Goal: Task Accomplishment & Management: Use online tool/utility

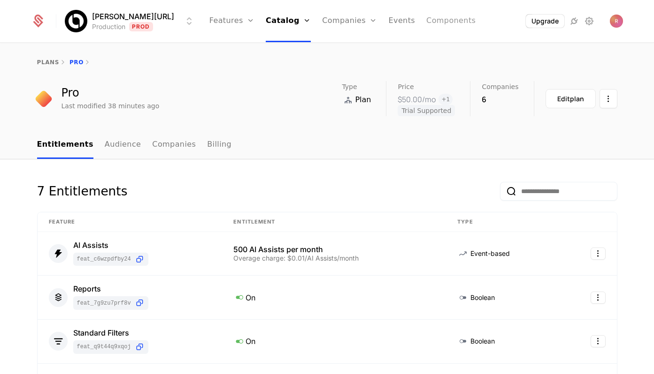
click at [446, 28] on link "Components" at bounding box center [450, 21] width 49 height 42
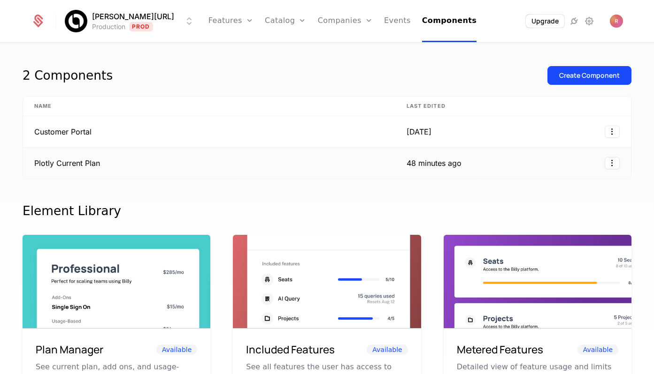
click at [119, 174] on td "Plotly Current Plan" at bounding box center [209, 163] width 372 height 31
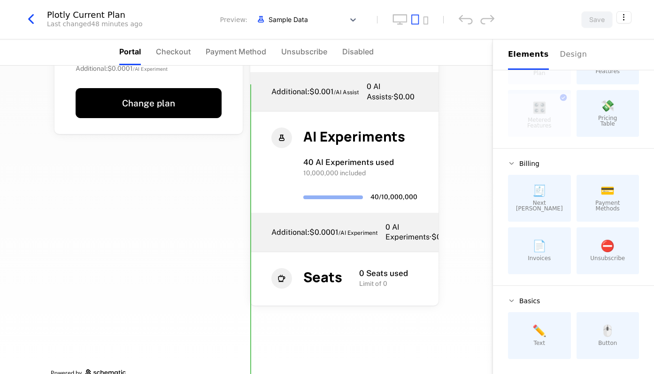
scroll to position [131, 0]
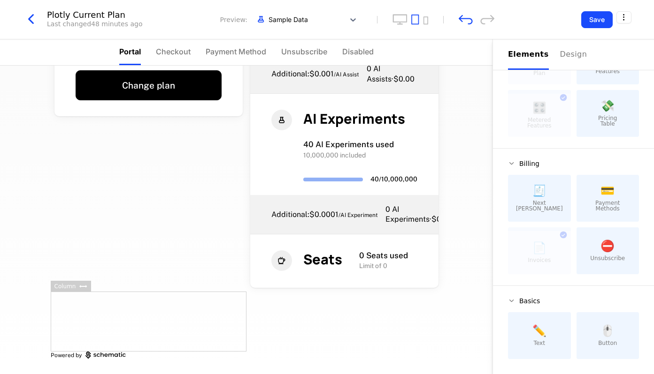
click at [133, 320] on div at bounding box center [149, 322] width 196 height 60
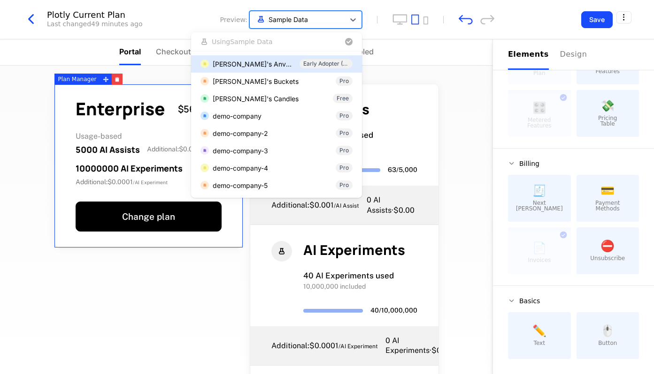
click at [277, 20] on div at bounding box center [296, 20] width 85 height 12
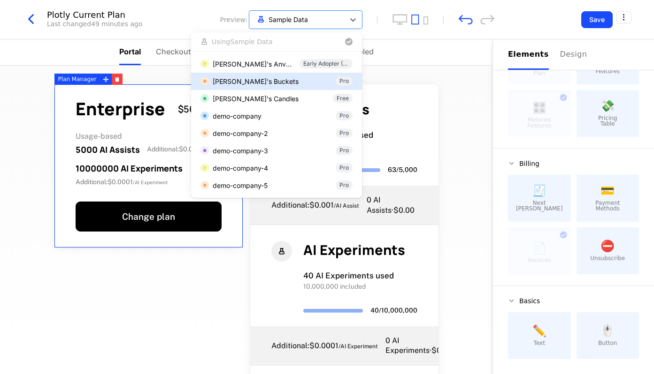
click at [264, 81] on div "[PERSON_NAME]'s Buckets" at bounding box center [256, 81] width 86 height 10
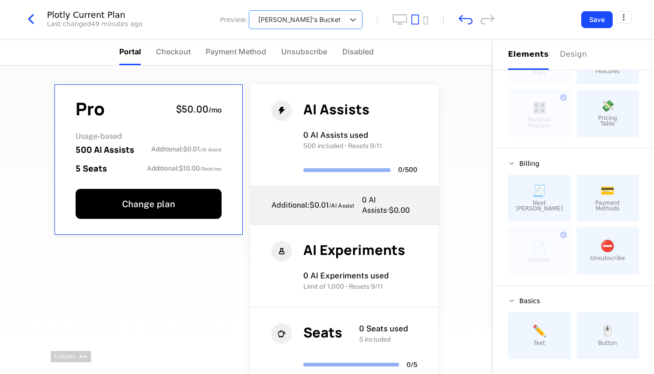
scroll to position [131, 0]
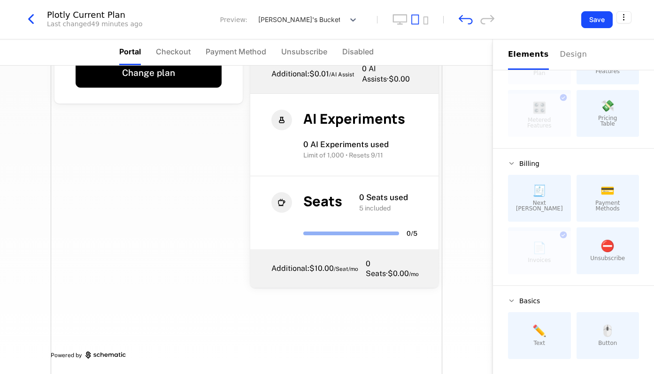
click at [298, 329] on div "Pro $50.00 / mo Usage-based 500 AI Assists Additional : $0.01 / AI Assist 5 Sea…" at bounding box center [246, 154] width 391 height 441
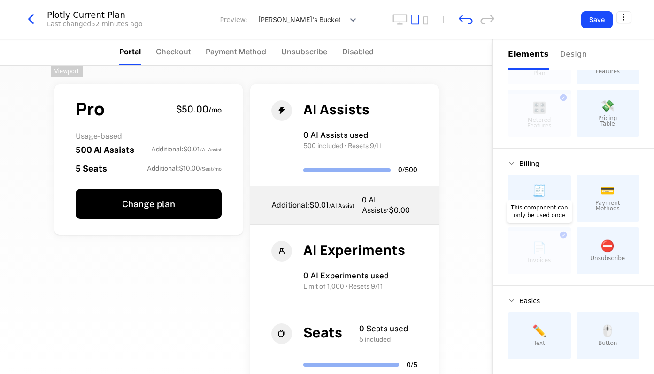
click at [545, 230] on div "📄 Invoices This component can only be used once" at bounding box center [539, 251] width 63 height 47
click at [28, 20] on icon "button" at bounding box center [31, 19] width 17 height 17
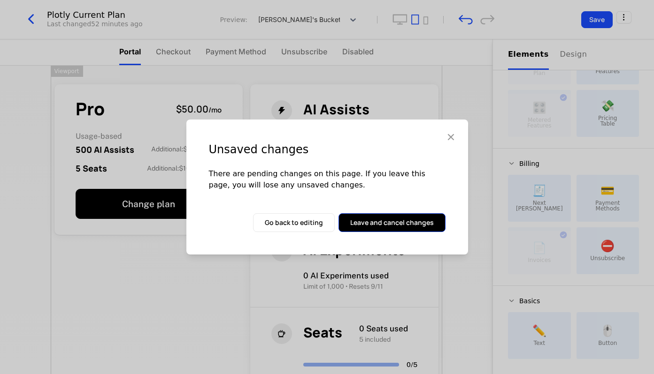
click at [398, 223] on button "Leave and cancel changes" at bounding box center [391, 223] width 107 height 19
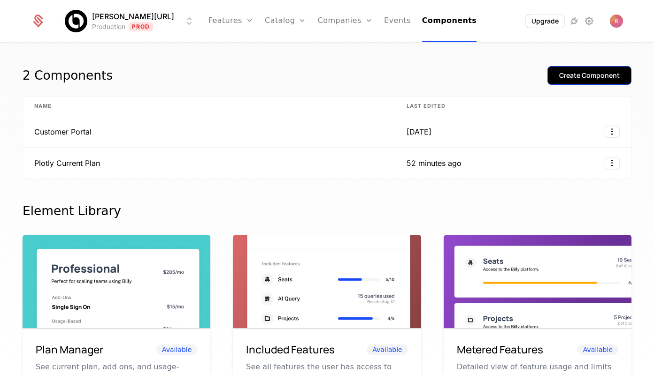
click at [568, 74] on div "Create Component" at bounding box center [589, 75] width 61 height 9
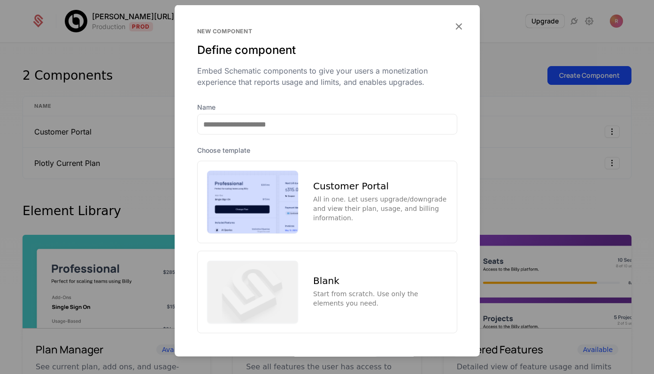
click at [347, 219] on div "All in one. Let users upgrade/downgrade and view their plan, usage, and billing…" at bounding box center [380, 208] width 134 height 28
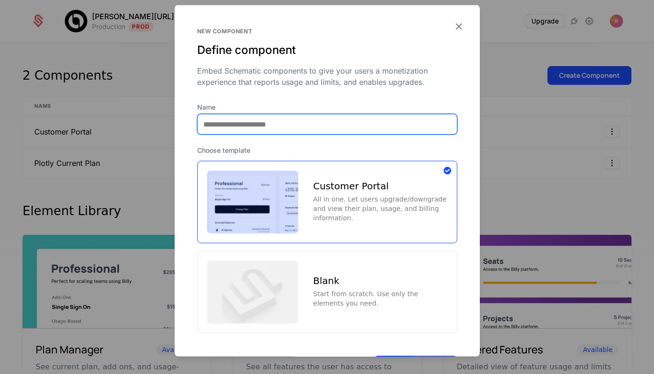
click at [296, 130] on input "Name" at bounding box center [327, 124] width 259 height 20
type input "**********"
click at [374, 356] on button "Create component" at bounding box center [415, 365] width 83 height 19
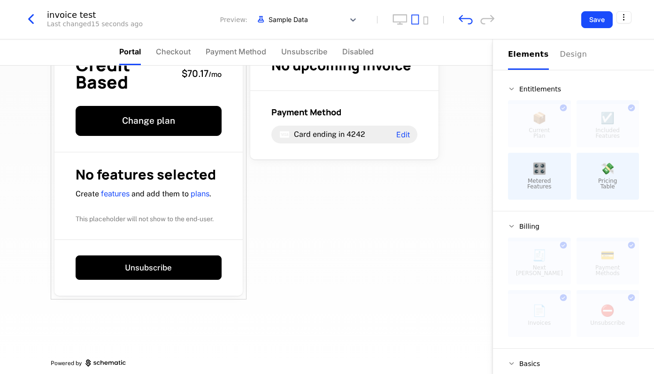
scroll to position [52, 0]
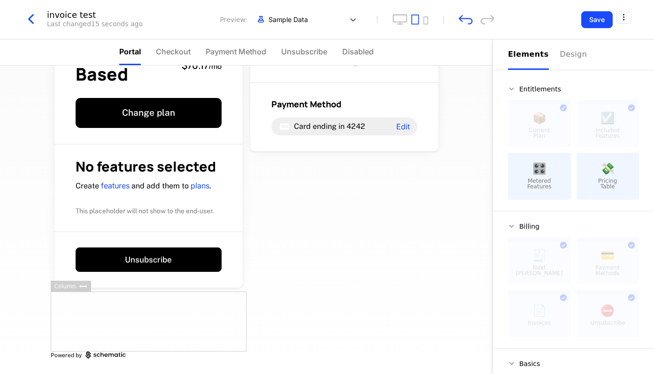
click at [144, 315] on div at bounding box center [149, 322] width 196 height 60
click at [116, 317] on div at bounding box center [149, 322] width 196 height 60
click at [75, 287] on div "Column" at bounding box center [65, 286] width 29 height 11
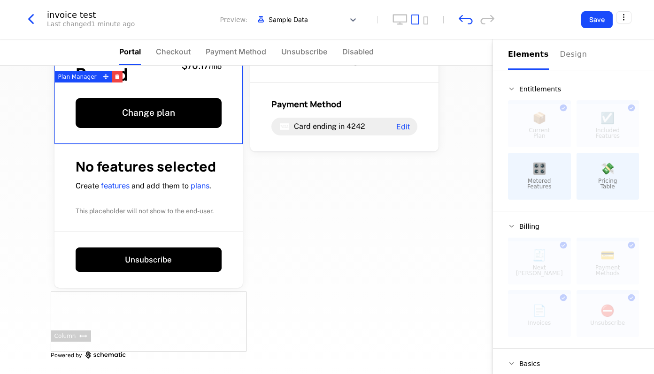
scroll to position [0, 0]
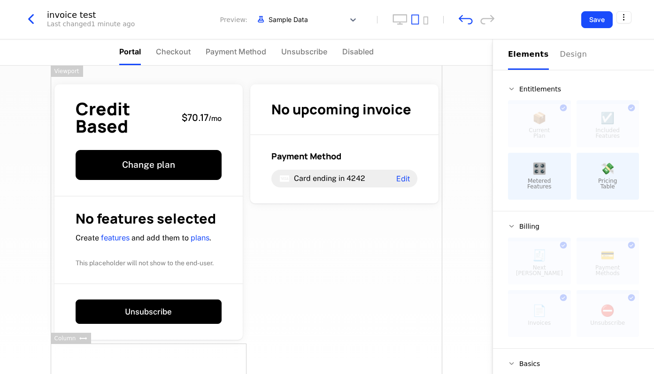
click at [27, 21] on icon "button" at bounding box center [31, 19] width 17 height 17
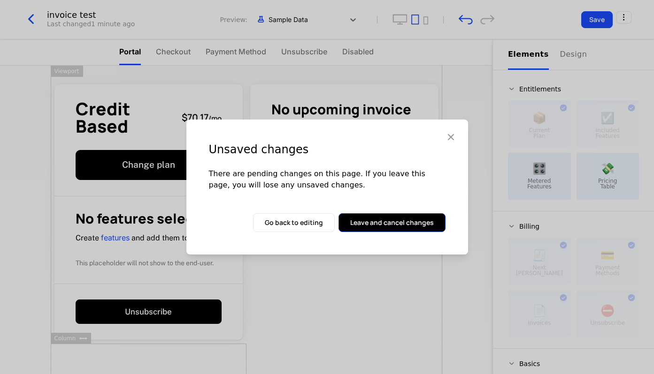
click at [404, 221] on button "Leave and cancel changes" at bounding box center [391, 223] width 107 height 19
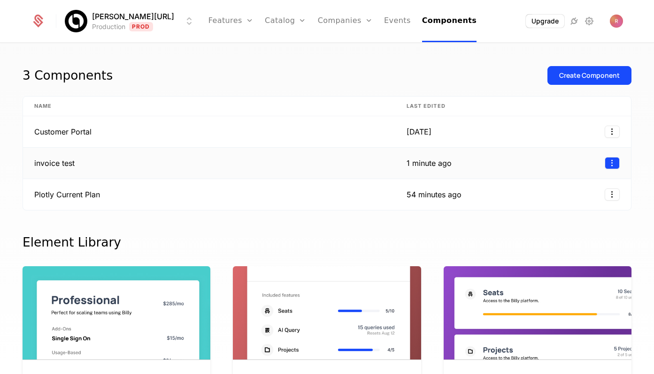
click at [610, 166] on html "[PERSON_NAME][URL] Production Prod Features Features Flags Catalog Plans Add On…" at bounding box center [327, 187] width 654 height 374
drag, startPoint x: 540, startPoint y: 204, endPoint x: 547, endPoint y: 191, distance: 14.5
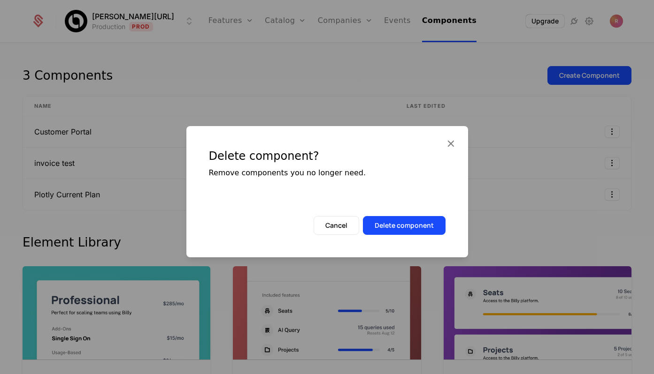
click at [549, 188] on div at bounding box center [327, 187] width 654 height 374
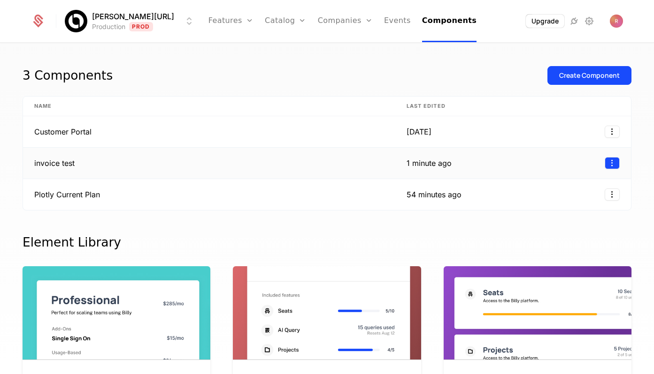
click at [610, 158] on html "[PERSON_NAME][URL] Production Prod Features Features Flags Catalog Plans Add On…" at bounding box center [327, 187] width 654 height 374
click at [552, 188] on div "Delete" at bounding box center [551, 187] width 28 height 13
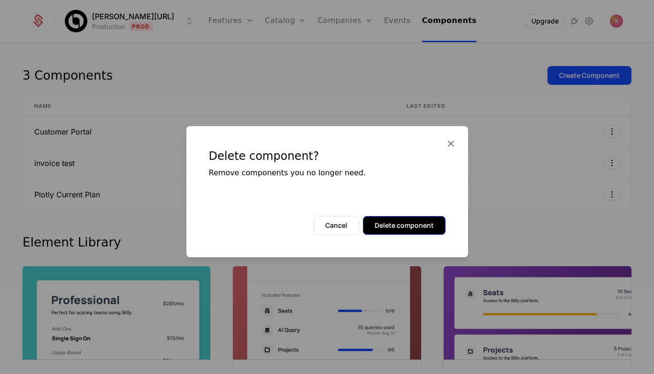
click at [427, 226] on button "Delete component" at bounding box center [404, 225] width 83 height 19
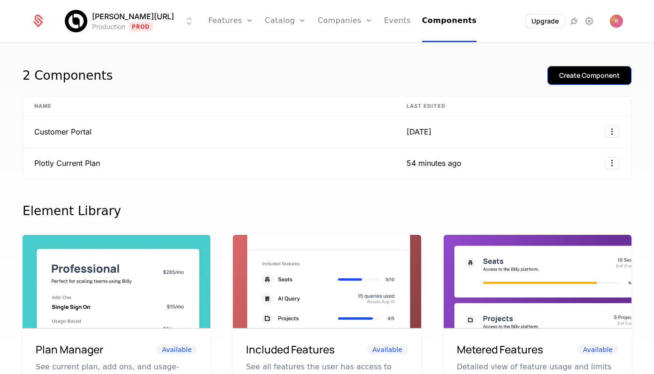
click at [567, 74] on div "Create Component" at bounding box center [589, 75] width 61 height 9
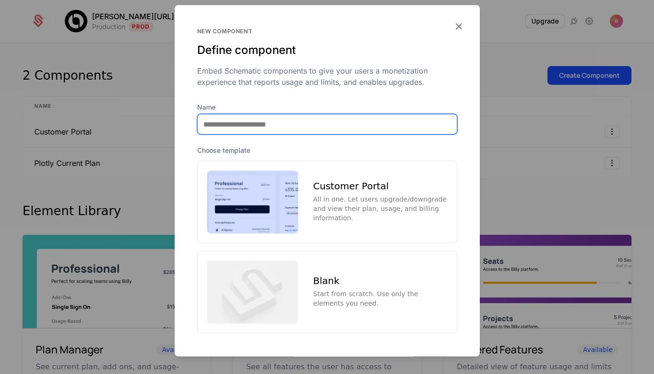
click at [294, 126] on input "Name" at bounding box center [327, 124] width 259 height 20
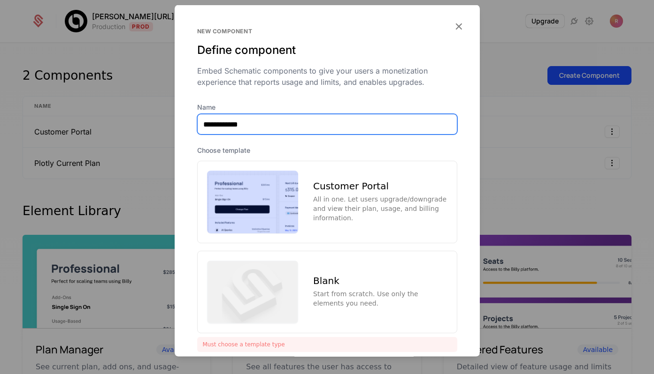
type input "**********"
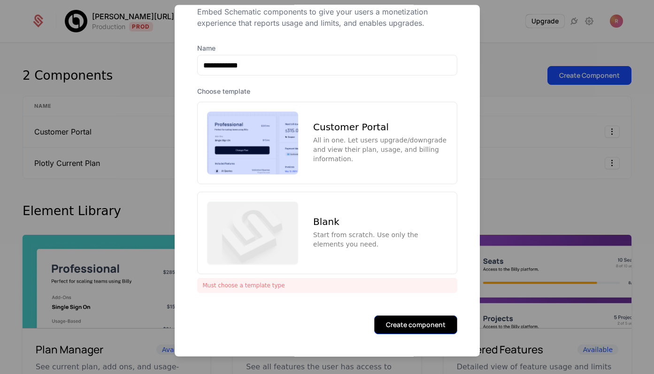
click at [398, 322] on button "Create component" at bounding box center [415, 325] width 83 height 19
click at [326, 150] on div "All in one. Let users upgrade/downgrade and view their plan, usage, and billing…" at bounding box center [380, 150] width 134 height 28
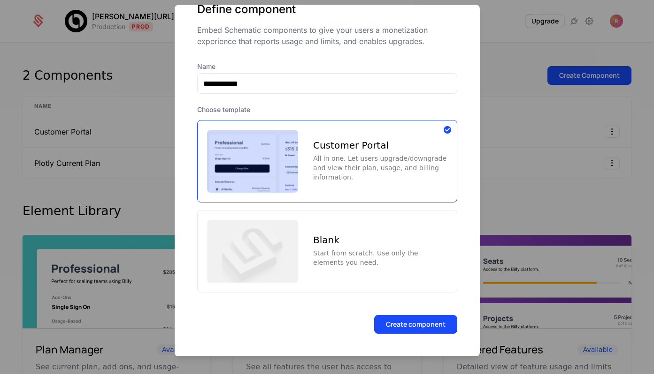
scroll to position [40, 0]
click at [390, 321] on button "Create component" at bounding box center [415, 325] width 83 height 19
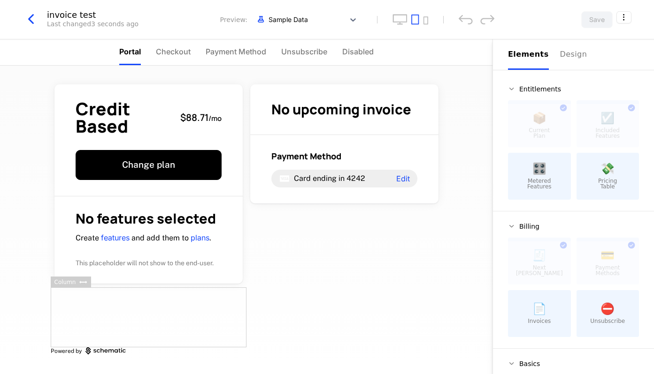
click at [168, 318] on div at bounding box center [149, 318] width 196 height 60
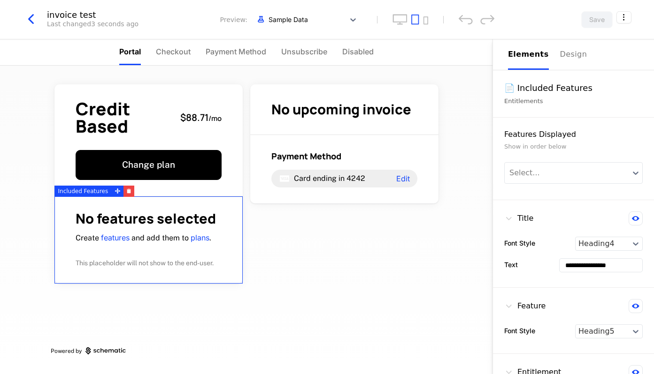
click at [98, 279] on div "No features selected Create features and add them to plans . This placeholder w…" at bounding box center [148, 240] width 188 height 87
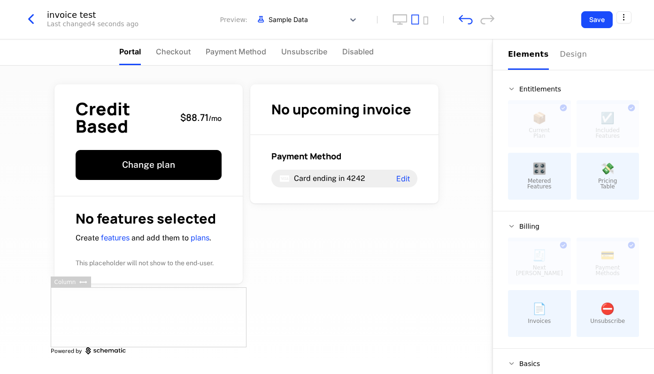
click at [84, 296] on div at bounding box center [149, 318] width 196 height 60
click at [64, 283] on div "Column" at bounding box center [65, 282] width 29 height 11
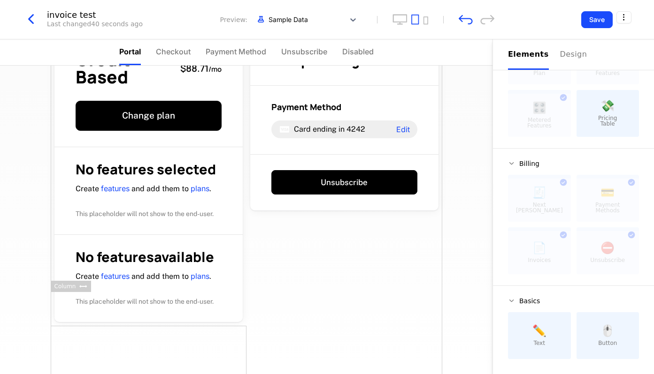
scroll to position [84, 0]
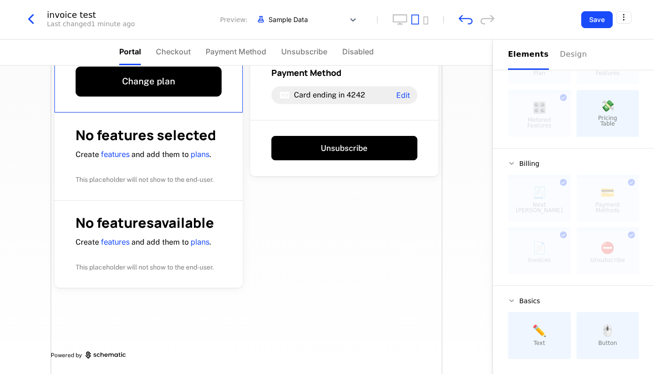
click at [197, 15] on div "Preview: Sample Data" at bounding box center [277, 20] width 170 height 18
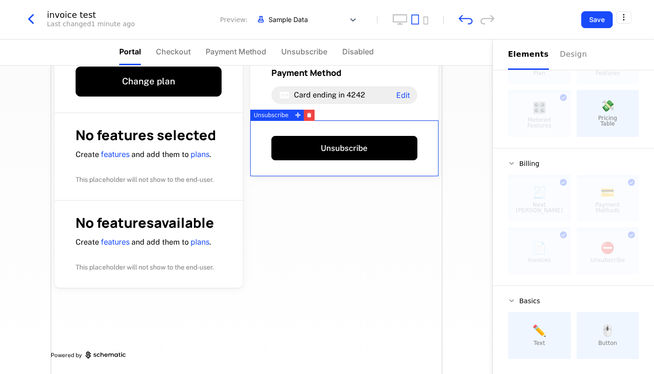
scroll to position [0, 0]
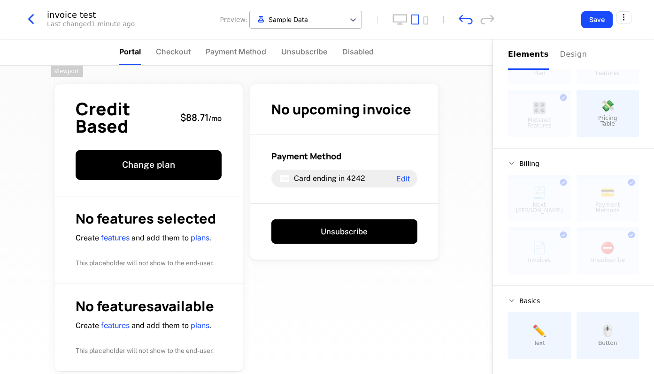
click at [272, 23] on div at bounding box center [296, 20] width 85 height 12
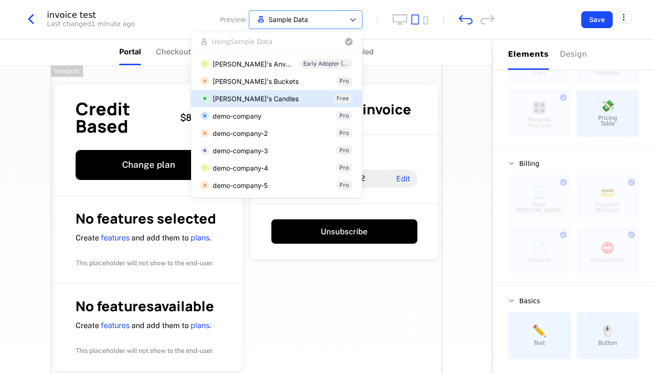
click at [260, 93] on div "[PERSON_NAME]'s Candles Free" at bounding box center [276, 98] width 171 height 17
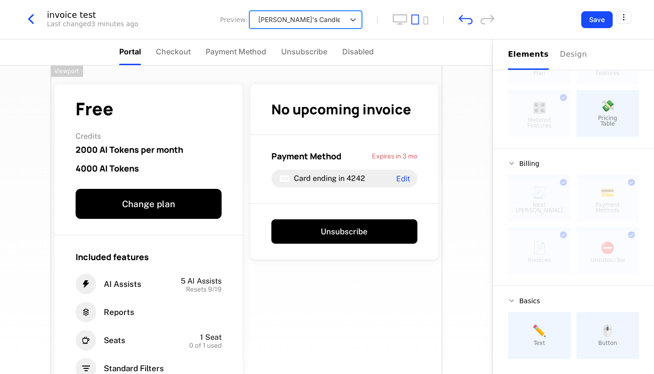
click at [322, 18] on div at bounding box center [296, 20] width 85 height 12
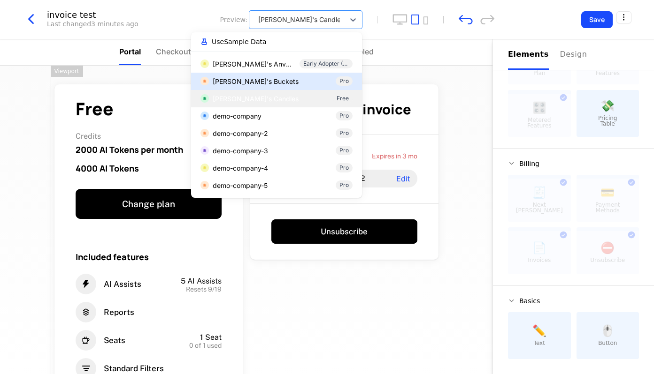
click at [265, 87] on div "[PERSON_NAME]'s Buckets Pro" at bounding box center [276, 81] width 171 height 17
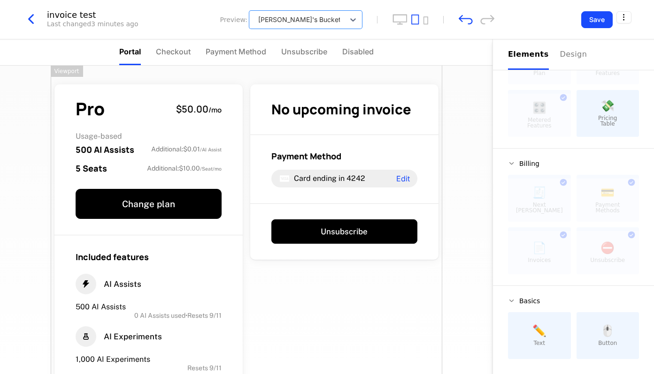
click at [301, 29] on div "invoice test Last changed 3 minutes ago Preview: option [PERSON_NAME]'s Buckets…" at bounding box center [327, 19] width 654 height 39
click at [301, 25] on div at bounding box center [296, 20] width 85 height 12
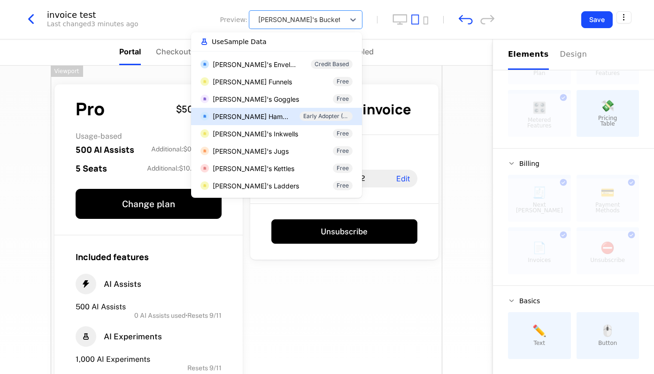
scroll to position [114, 0]
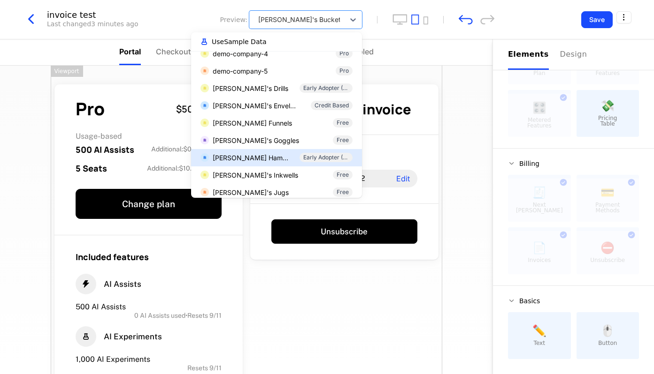
click at [253, 157] on div "[PERSON_NAME] Hammers" at bounding box center [252, 158] width 79 height 10
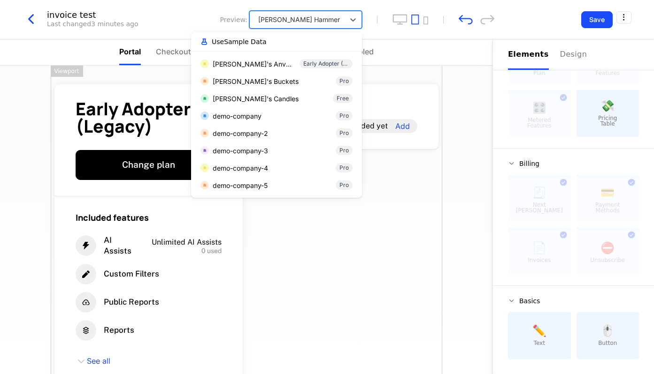
click at [303, 20] on div at bounding box center [296, 20] width 85 height 12
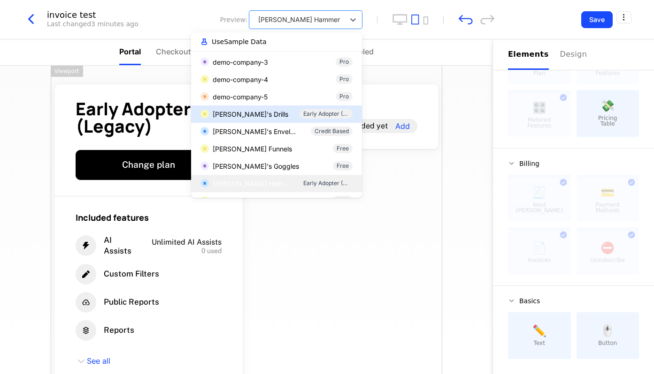
click at [269, 115] on div "[PERSON_NAME]'s Drills Early Adopter (Legacy)" at bounding box center [276, 114] width 152 height 10
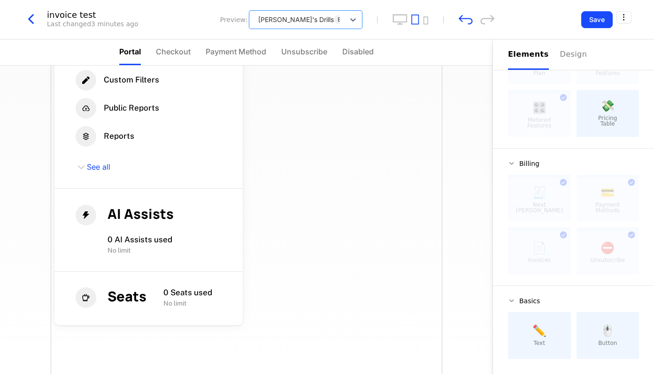
scroll to position [0, 0]
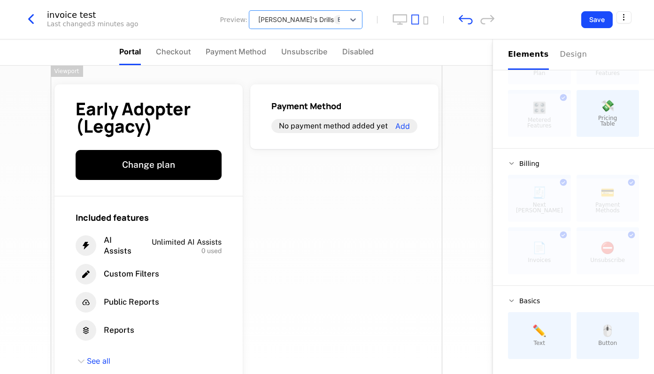
click at [310, 5] on div "invoice test Last changed 3 minutes ago Preview: option [PERSON_NAME]'s Drills,…" at bounding box center [327, 19] width 654 height 39
click at [324, 23] on div at bounding box center [296, 20] width 85 height 12
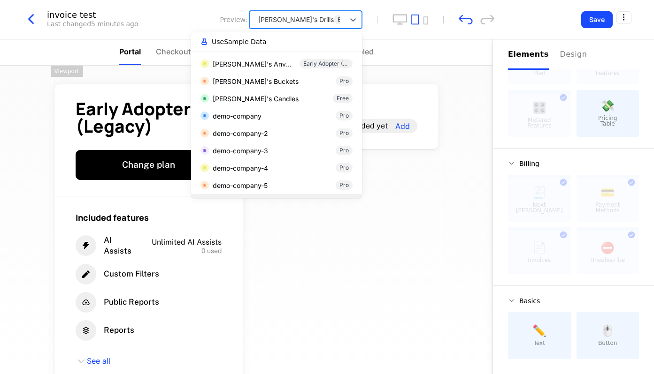
scroll to position [19, 0]
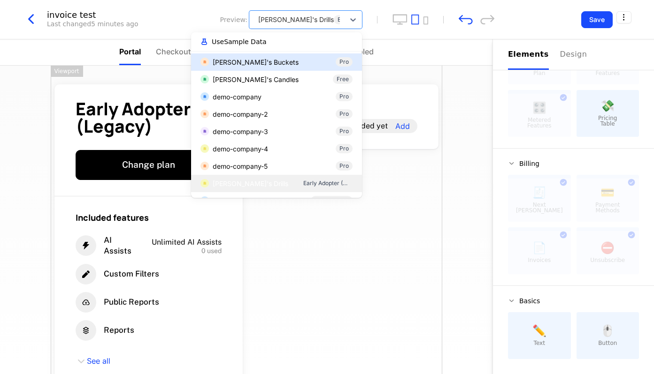
click at [262, 41] on span "Use Sample Data" at bounding box center [239, 41] width 55 height 7
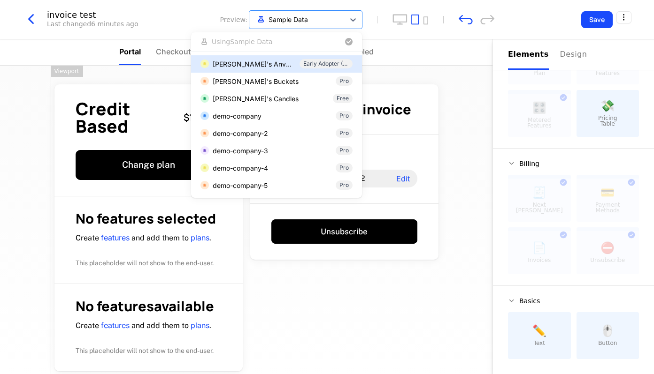
click at [247, 40] on span "Using Sample Data" at bounding box center [242, 41] width 61 height 7
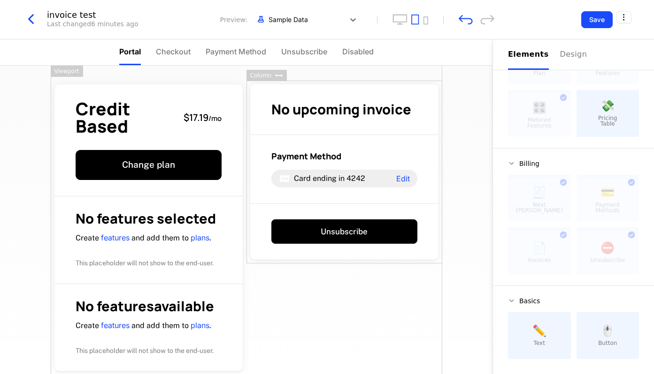
drag, startPoint x: 496, startPoint y: 195, endPoint x: 489, endPoint y: 195, distance: 6.1
click at [495, 195] on div "Entitlements 📦 Current Plan This component can only be used once ☑️ Included Fe…" at bounding box center [573, 191] width 161 height 367
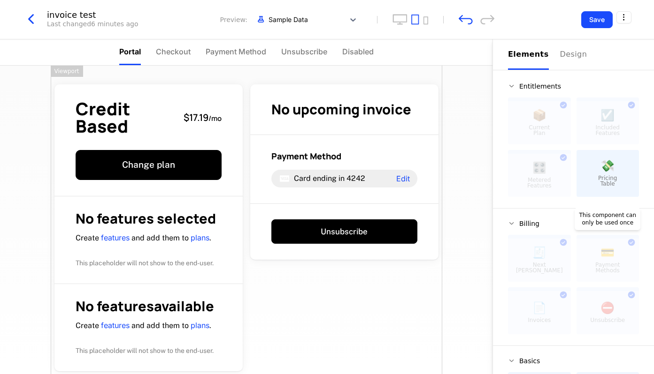
scroll to position [0, 0]
